Goal: Find contact information: Find contact information

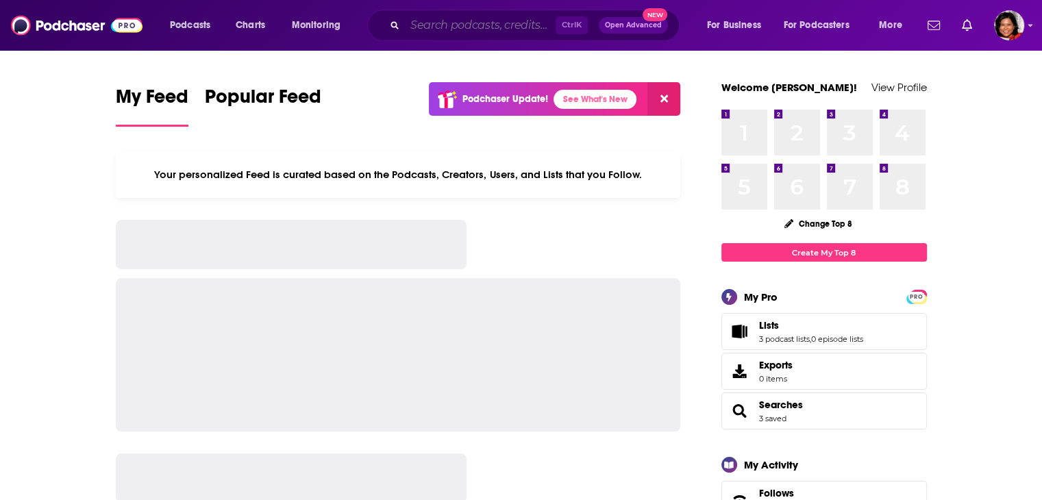
click at [456, 29] on input "Search podcasts, credits, & more..." at bounding box center [480, 25] width 151 height 22
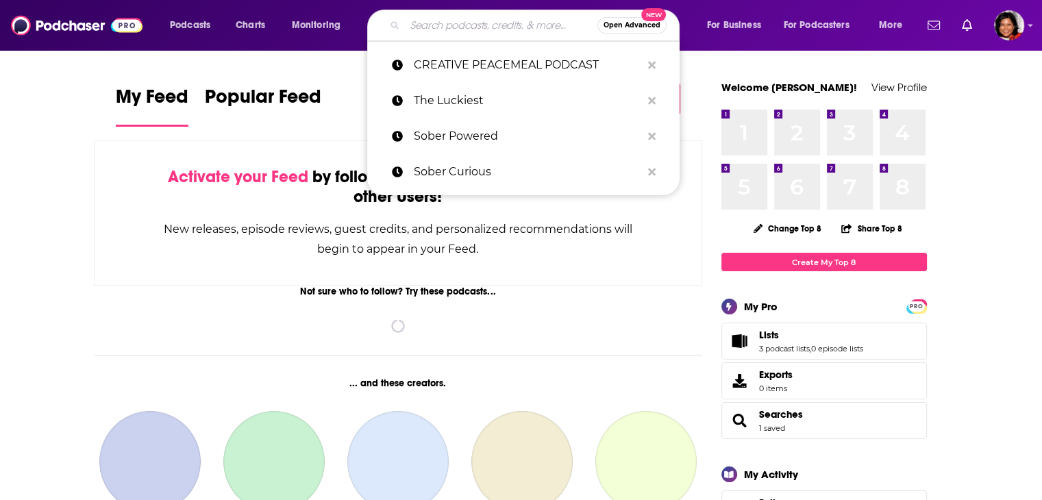
paste input "Soberful"
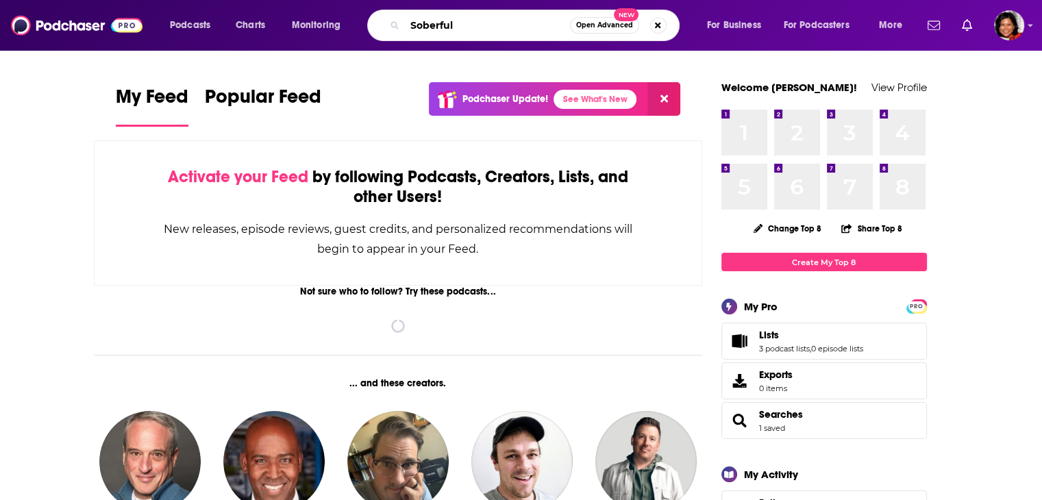
type input "Soberful"
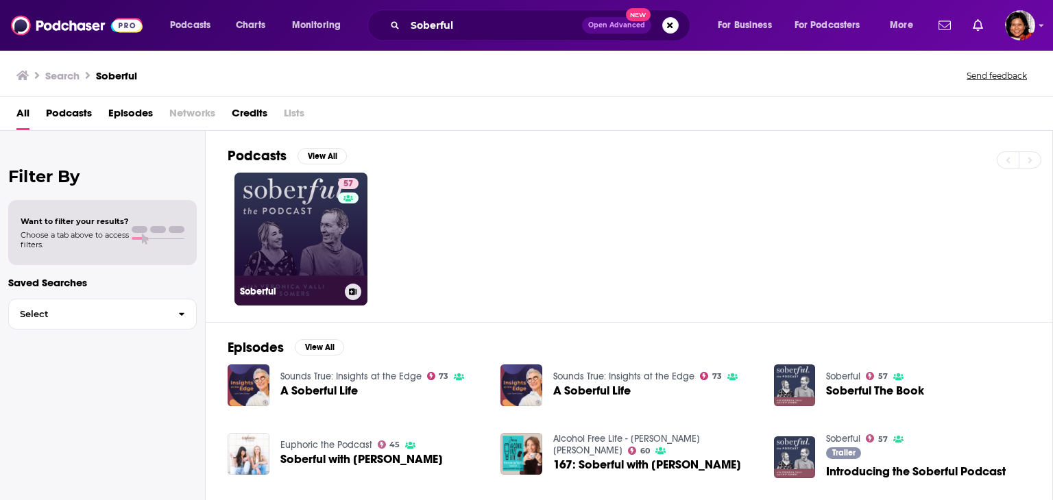
click at [300, 255] on link "57 Soberful" at bounding box center [300, 239] width 133 height 133
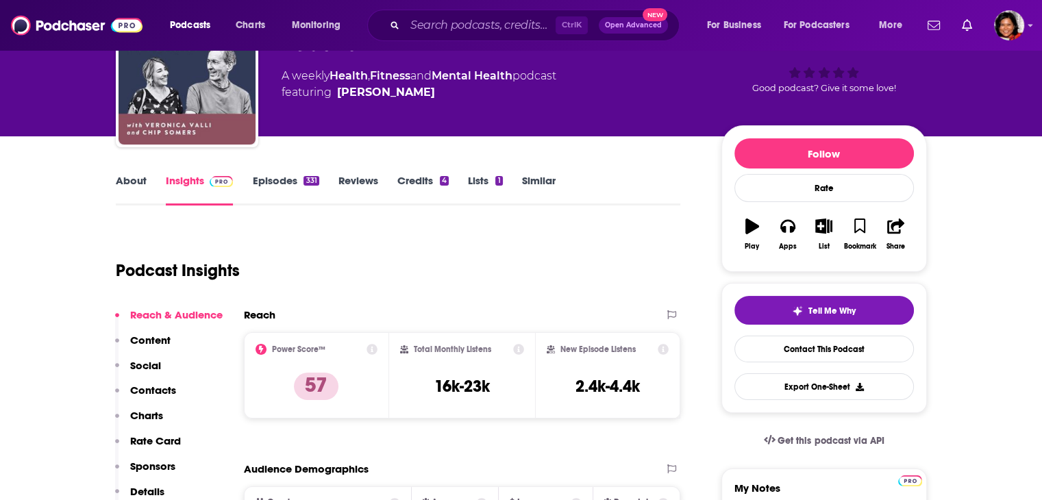
scroll to position [206, 0]
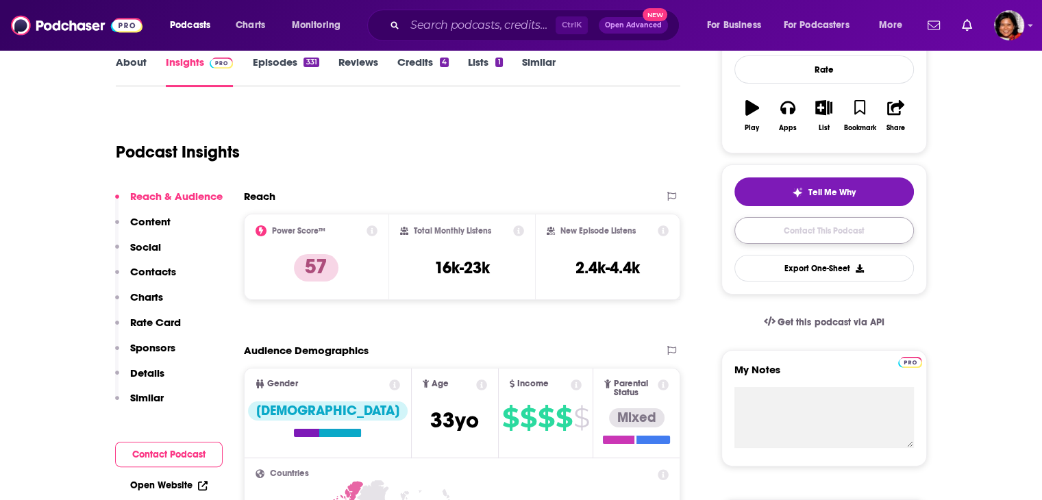
click at [803, 231] on link "Contact This Podcast" at bounding box center [825, 230] width 180 height 27
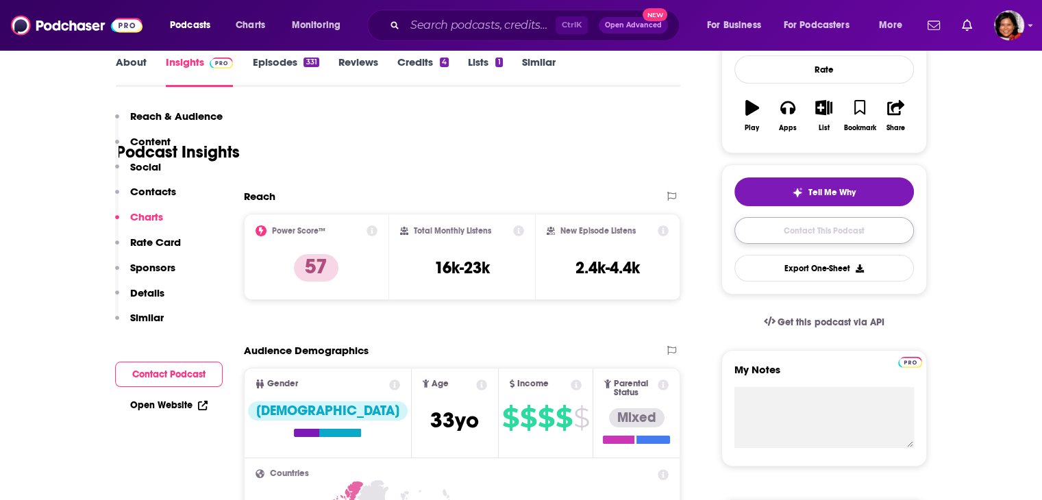
scroll to position [1320, 0]
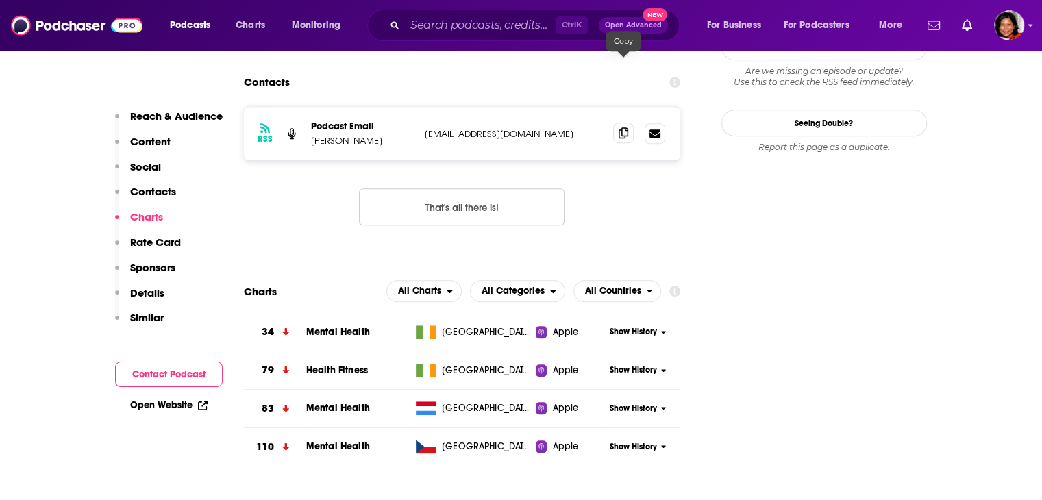
click at [623, 127] on icon at bounding box center [624, 132] width 10 height 11
click at [456, 25] on input "Search podcasts, credits, & more..." at bounding box center [480, 25] width 151 height 22
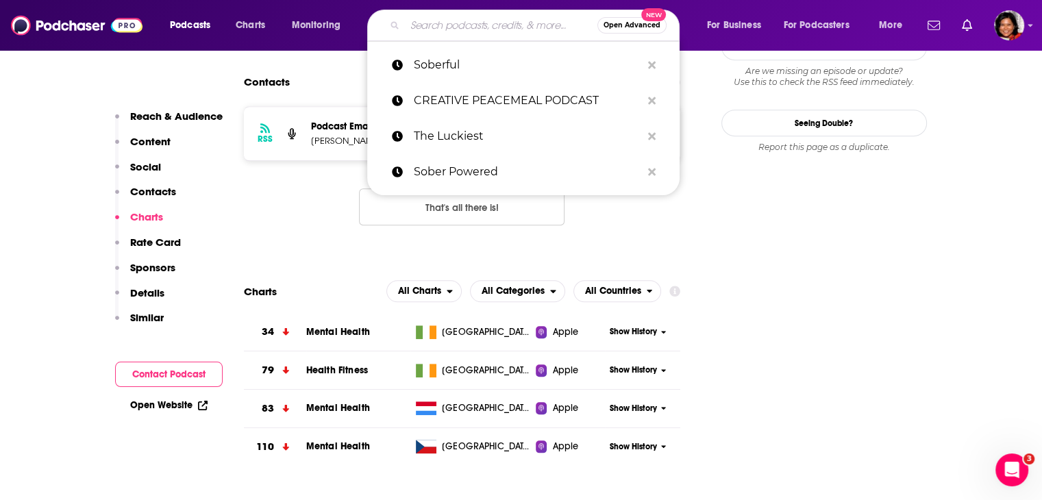
paste input "Unbottled"
type input "Unbottled"
